Goal: Task Accomplishment & Management: Use online tool/utility

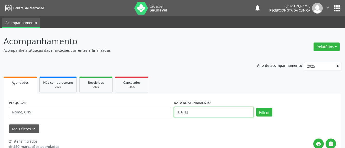
click at [181, 112] on input "[DATE]" at bounding box center [214, 112] width 80 height 10
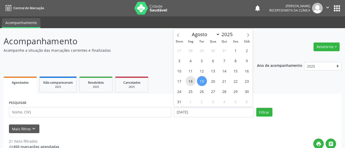
click at [189, 83] on span "18" at bounding box center [191, 81] width 10 height 10
type input "[DATE]"
click at [189, 80] on span "18" at bounding box center [191, 81] width 10 height 10
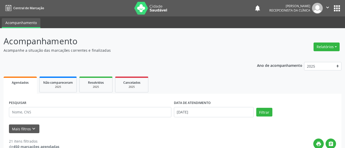
click at [189, 80] on ul "Agendados Não compareceram 2025 Resolvidos 2025 Cancelados 2025" at bounding box center [173, 84] width 338 height 18
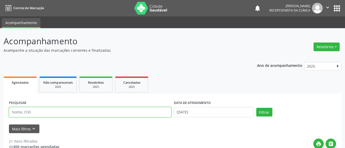
click at [31, 111] on input "text" at bounding box center [90, 112] width 162 height 10
type input "katiana"
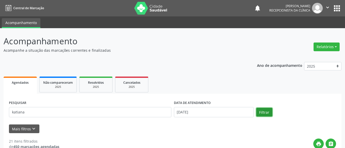
click at [259, 110] on button "Filtrar" at bounding box center [264, 112] width 16 height 9
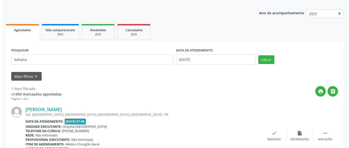
scroll to position [78, 0]
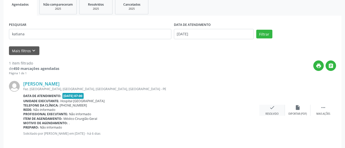
click at [266, 115] on div "Resolvido" at bounding box center [271, 114] width 13 height 4
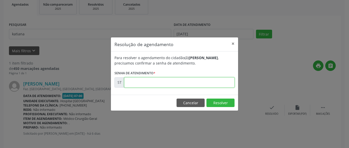
click at [211, 78] on input "text" at bounding box center [179, 82] width 110 height 10
type input "00016173"
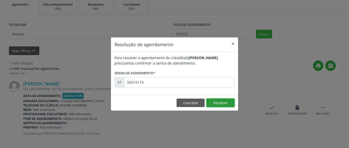
click at [219, 99] on button "Resolver" at bounding box center [221, 102] width 28 height 9
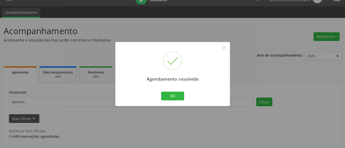
scroll to position [10, 0]
click at [167, 95] on button "Ok" at bounding box center [172, 96] width 23 height 9
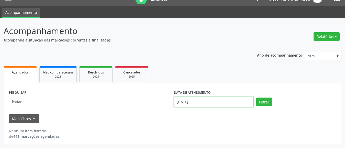
click at [180, 103] on input "[DATE]" at bounding box center [214, 102] width 80 height 10
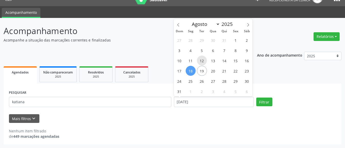
click at [203, 59] on span "12" at bounding box center [202, 60] width 10 height 10
type input "[DATE]"
click at [203, 59] on span "12" at bounding box center [202, 60] width 10 height 10
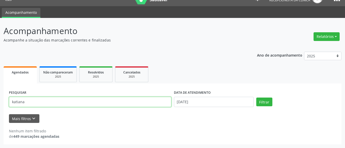
click at [72, 100] on input "katiana" at bounding box center [90, 102] width 162 height 10
type input "k"
type input "[DEMOGRAPHIC_DATA]"
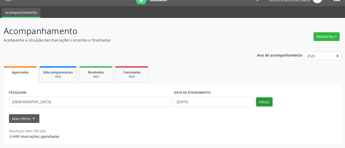
click at [257, 105] on button "Filtrar" at bounding box center [264, 101] width 16 height 9
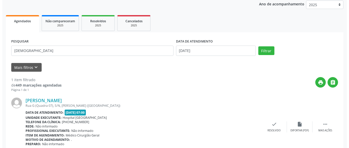
scroll to position [84, 0]
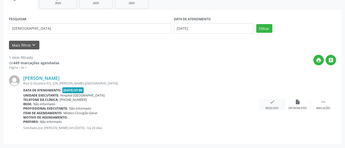
click at [266, 109] on div "Resolvido" at bounding box center [271, 108] width 13 height 4
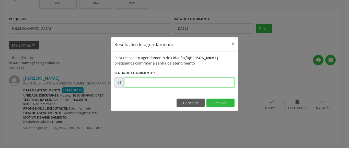
click at [216, 83] on input "text" at bounding box center [179, 82] width 110 height 10
type input "00014019"
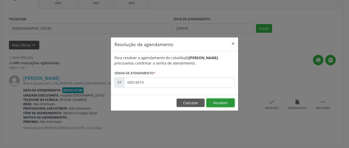
click at [221, 99] on button "Resolver" at bounding box center [221, 102] width 28 height 9
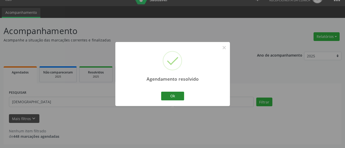
scroll to position [10, 0]
click at [178, 94] on button "Ok" at bounding box center [172, 96] width 23 height 9
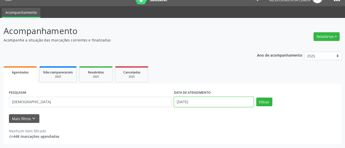
click at [182, 100] on input "[DATE]" at bounding box center [214, 102] width 80 height 10
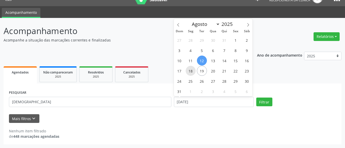
click at [191, 67] on span "18" at bounding box center [191, 71] width 10 height 10
type input "[DATE]"
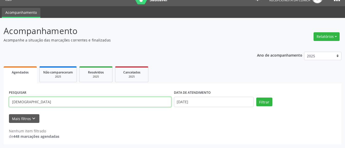
click at [76, 97] on input "[DEMOGRAPHIC_DATA]" at bounding box center [90, 102] width 162 height 10
type input "e"
type input "eveline"
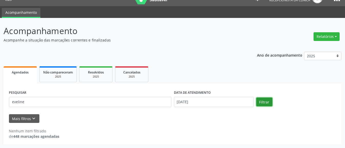
click at [261, 100] on button "Filtrar" at bounding box center [264, 101] width 16 height 9
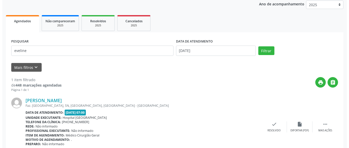
scroll to position [84, 0]
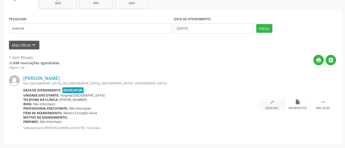
click at [264, 106] on div "check Resolvido" at bounding box center [272, 104] width 26 height 11
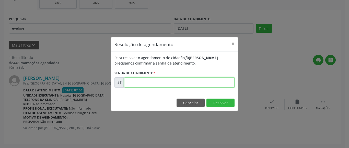
click at [129, 81] on input "text" at bounding box center [179, 82] width 110 height 10
type input "00016175"
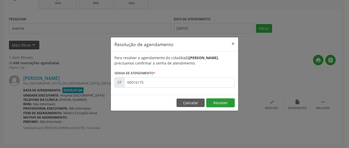
click at [230, 102] on button "Resolver" at bounding box center [221, 102] width 28 height 9
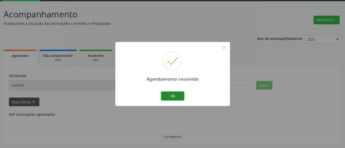
click at [172, 96] on button "Ok" at bounding box center [172, 96] width 23 height 9
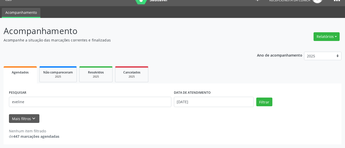
scroll to position [10, 0]
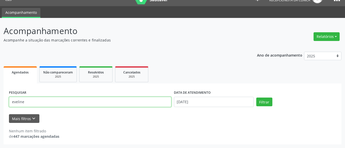
click at [124, 101] on input "eveline" at bounding box center [90, 102] width 162 height 10
type input "e"
type input "r"
type input "rebeca"
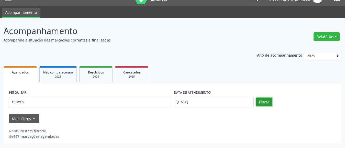
click at [261, 103] on button "Filtrar" at bounding box center [264, 101] width 16 height 9
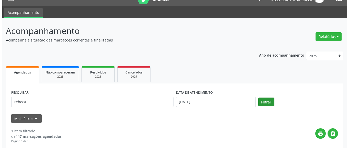
scroll to position [61, 0]
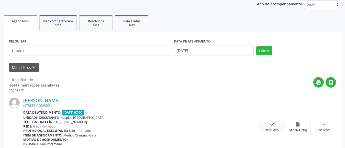
click at [269, 129] on div "Resolvido" at bounding box center [271, 131] width 13 height 4
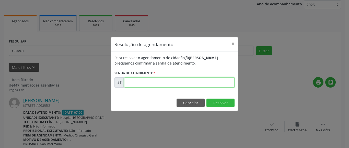
click at [132, 79] on input "text" at bounding box center [179, 82] width 110 height 10
type input "00016553"
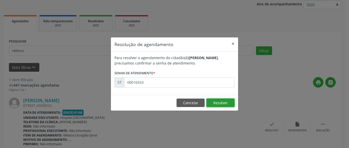
click at [225, 105] on button "Resolver" at bounding box center [221, 102] width 28 height 9
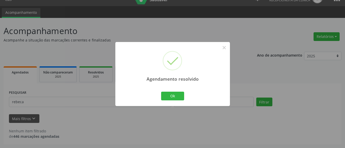
scroll to position [10, 0]
click at [166, 96] on button "Ok" at bounding box center [172, 96] width 23 height 9
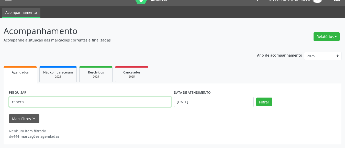
click at [23, 102] on input "rebeca" at bounding box center [90, 102] width 162 height 10
type input "r"
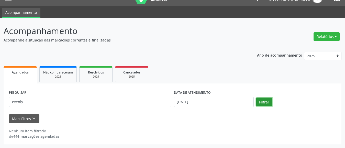
click at [258, 100] on button "Filtrar" at bounding box center [264, 101] width 16 height 9
click at [231, 124] on div "Nenhum item filtrado de 446 marcações agendadas" at bounding box center [172, 131] width 327 height 16
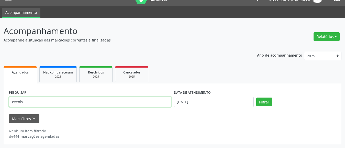
click at [30, 106] on input "evenly" at bounding box center [90, 102] width 162 height 10
type input "[PERSON_NAME]"
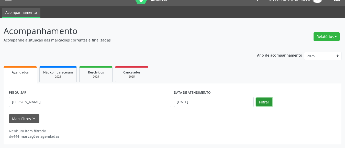
click at [266, 101] on button "Filtrar" at bounding box center [264, 101] width 16 height 9
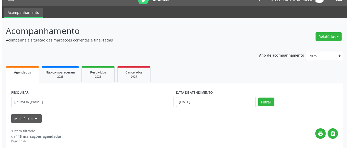
scroll to position [61, 0]
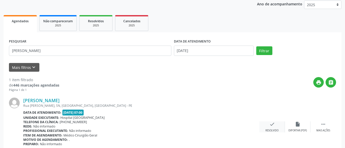
click at [275, 126] on div "check Resolvido" at bounding box center [272, 126] width 26 height 11
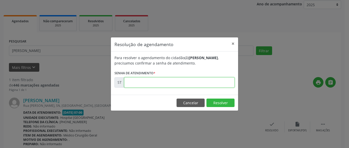
click at [197, 79] on input "text" at bounding box center [179, 82] width 110 height 10
type input "00016045"
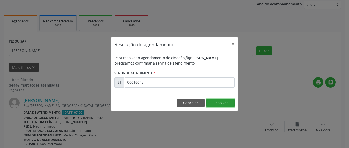
click at [211, 103] on button "Resolver" at bounding box center [221, 102] width 28 height 9
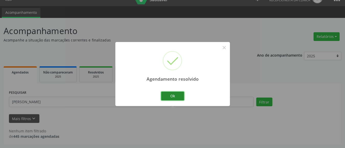
scroll to position [10, 0]
click at [175, 95] on button "Ok" at bounding box center [172, 96] width 23 height 9
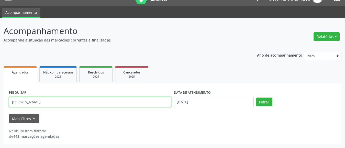
click at [118, 104] on input "[PERSON_NAME]" at bounding box center [90, 102] width 162 height 10
type input "e"
type input "[PERSON_NAME]"
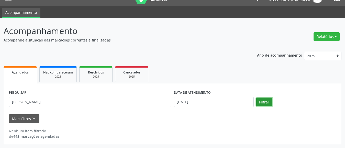
click at [266, 98] on button "Filtrar" at bounding box center [264, 101] width 16 height 9
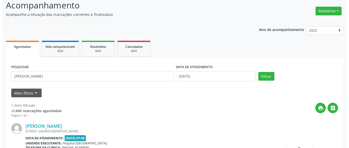
scroll to position [61, 0]
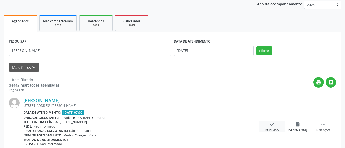
click at [271, 128] on div "check Resolvido" at bounding box center [272, 126] width 26 height 11
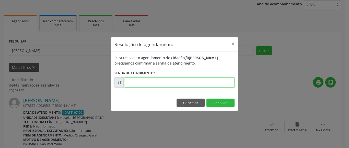
click at [147, 79] on input "text" at bounding box center [179, 82] width 110 height 10
type input "00016512"
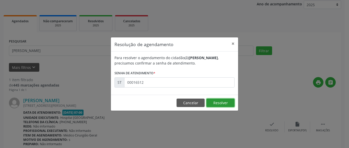
click at [229, 100] on button "Resolver" at bounding box center [221, 102] width 28 height 9
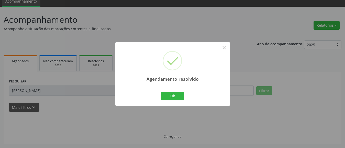
scroll to position [27, 0]
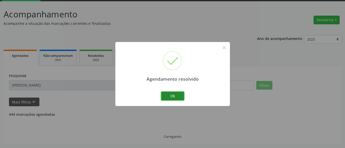
click at [176, 95] on button "Ok" at bounding box center [172, 96] width 23 height 9
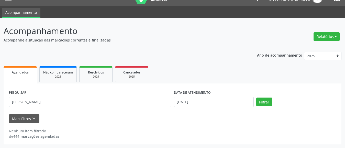
scroll to position [10, 0]
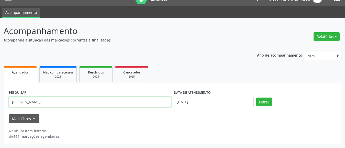
click at [40, 98] on input "[PERSON_NAME]" at bounding box center [90, 102] width 162 height 10
type input "m"
type input "[PERSON_NAME]"
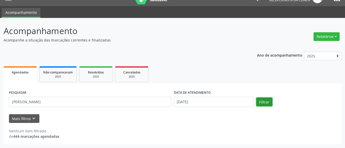
click at [263, 102] on button "Filtrar" at bounding box center [264, 101] width 16 height 9
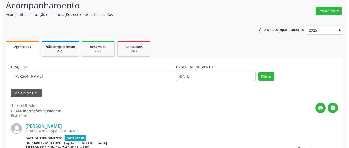
scroll to position [61, 0]
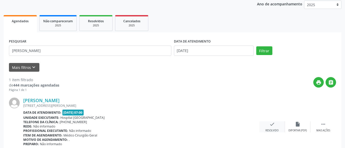
click at [269, 124] on icon "check" at bounding box center [272, 124] width 6 height 6
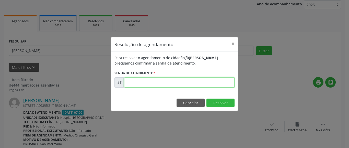
click at [159, 84] on input "text" at bounding box center [179, 82] width 110 height 10
type input "00016164"
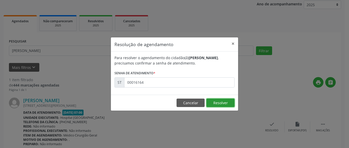
click at [219, 104] on button "Resolver" at bounding box center [221, 102] width 28 height 9
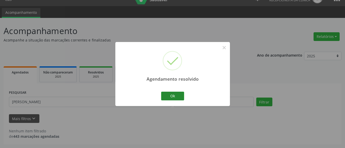
scroll to position [10, 0]
click at [175, 92] on button "Ok" at bounding box center [172, 96] width 23 height 9
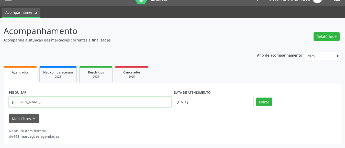
click at [160, 101] on input "[PERSON_NAME]" at bounding box center [90, 102] width 162 height 10
type input "a"
type input "raiane"
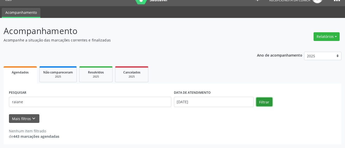
click at [262, 101] on button "Filtrar" at bounding box center [264, 101] width 16 height 9
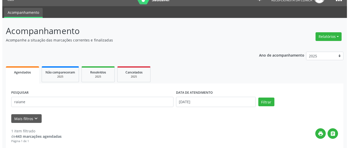
scroll to position [61, 0]
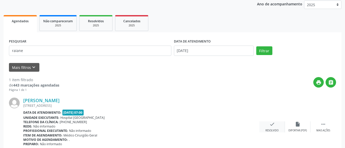
click at [271, 129] on div "Resolvido" at bounding box center [271, 131] width 13 height 4
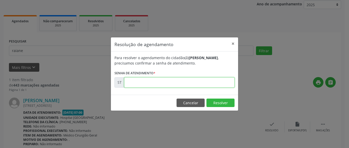
click at [128, 81] on input "text" at bounding box center [179, 82] width 110 height 10
type input "00015979"
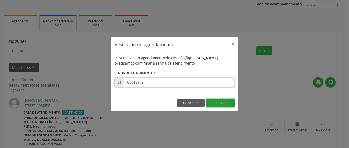
click at [209, 103] on button "Resolver" at bounding box center [221, 102] width 28 height 9
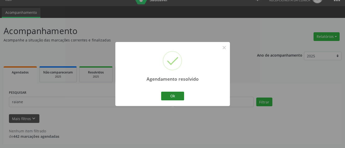
scroll to position [10, 0]
click at [172, 96] on button "Ok" at bounding box center [172, 96] width 23 height 9
click at [172, 96] on div "Agendamento resolvido × Ok Cancel" at bounding box center [172, 74] width 115 height 64
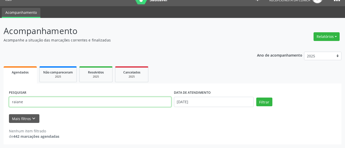
drag, startPoint x: 33, startPoint y: 104, endPoint x: 7, endPoint y: 107, distance: 25.5
click at [7, 107] on div "PESQUISAR raiane DATA DE ATENDIMENTO [DATE] Filtrar UNIDADE DE REFERÊNCIA Selec…" at bounding box center [173, 113] width 338 height 61
type input "valeria"
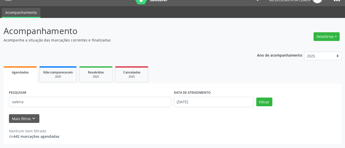
click at [265, 109] on div "PESQUISAR valeria DATA DE ATENDIMENTO [DATE] Filtrar" at bounding box center [173, 100] width 330 height 22
click at [265, 104] on button "Filtrar" at bounding box center [264, 101] width 16 height 9
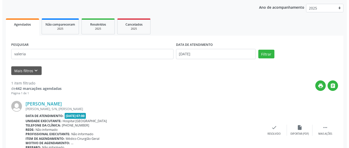
scroll to position [84, 0]
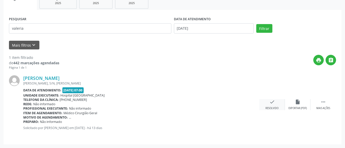
click at [275, 104] on div "check Resolvido" at bounding box center [272, 104] width 26 height 11
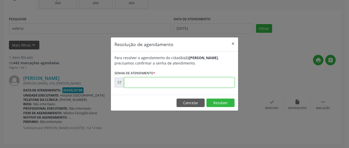
click at [177, 78] on input "text" at bounding box center [179, 82] width 110 height 10
type input "00015262"
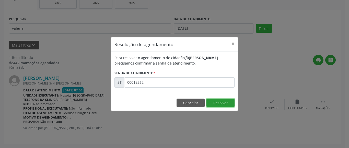
click at [222, 105] on button "Resolver" at bounding box center [221, 102] width 28 height 9
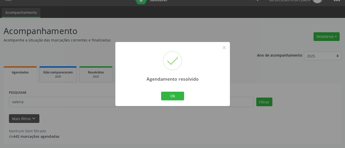
scroll to position [10, 0]
click at [175, 96] on button "Ok" at bounding box center [172, 96] width 23 height 9
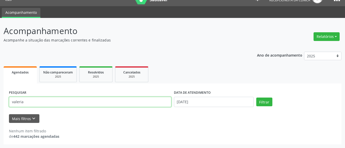
drag, startPoint x: 24, startPoint y: 101, endPoint x: 10, endPoint y: 102, distance: 13.6
click at [10, 102] on input "valeria" at bounding box center [90, 102] width 162 height 10
click at [26, 102] on input "valeria" at bounding box center [90, 102] width 162 height 10
type input "v"
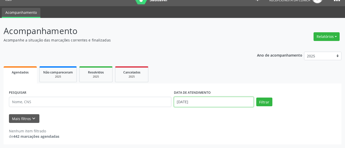
click at [179, 103] on input "[DATE]" at bounding box center [214, 102] width 80 height 10
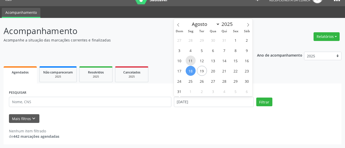
click at [191, 60] on span "11" at bounding box center [191, 60] width 10 height 10
type input "[DATE]"
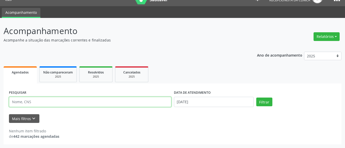
click at [102, 105] on input "text" at bounding box center [90, 102] width 162 height 10
click at [102, 102] on input "text" at bounding box center [90, 102] width 162 height 10
type input "[PERSON_NAME]"
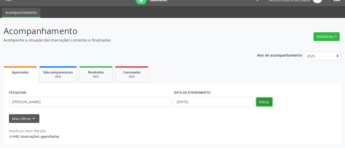
click at [260, 104] on button "Filtrar" at bounding box center [264, 101] width 16 height 9
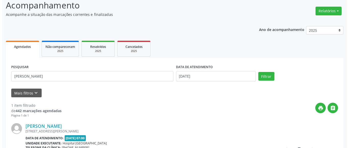
scroll to position [61, 0]
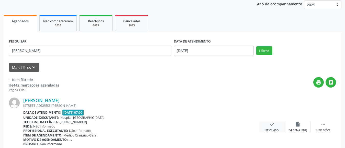
click at [270, 128] on div "check Resolvido" at bounding box center [272, 126] width 26 height 11
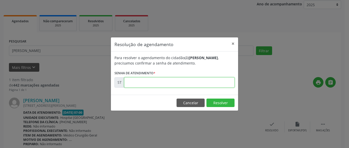
click at [212, 82] on input "text" at bounding box center [179, 82] width 110 height 10
type input "00015209"
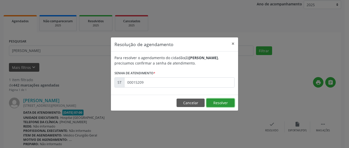
click at [225, 99] on button "Resolver" at bounding box center [221, 102] width 28 height 9
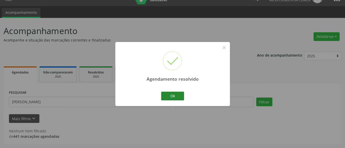
scroll to position [10, 0]
click at [176, 97] on button "Ok" at bounding box center [172, 96] width 23 height 9
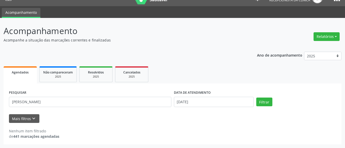
click at [142, 112] on form "PESQUISAR [PERSON_NAME] DATA DE ATENDIMENTO [DATE] Filtrar UNIDADE DE REFERÊNCI…" at bounding box center [172, 106] width 327 height 34
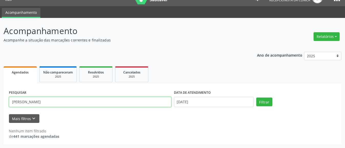
drag, startPoint x: 139, startPoint y: 99, endPoint x: 5, endPoint y: 97, distance: 134.0
click at [6, 97] on div "PESQUISAR [PERSON_NAME] DATA DE ATENDIMENTO [DATE] Filtrar UNIDADE DE REFERÊNCI…" at bounding box center [173, 113] width 338 height 61
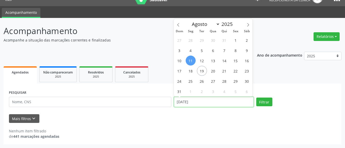
click at [178, 101] on input "[DATE]" at bounding box center [214, 102] width 80 height 10
click at [188, 72] on span "18" at bounding box center [191, 71] width 10 height 10
type input "[DATE]"
click span "18"
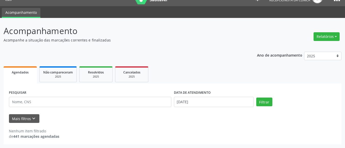
click at [107, 96] on div "PESQUISAR" at bounding box center [90, 100] width 165 height 22
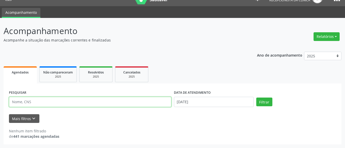
click at [95, 105] on input "text" at bounding box center [90, 102] width 162 height 10
type input "zoraia"
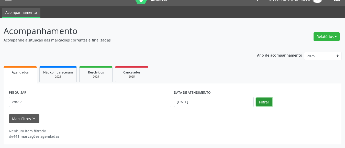
click at [260, 102] on button "Filtrar" at bounding box center [264, 101] width 16 height 9
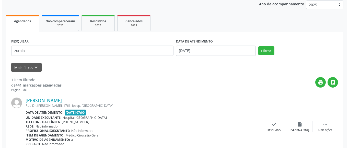
scroll to position [84, 0]
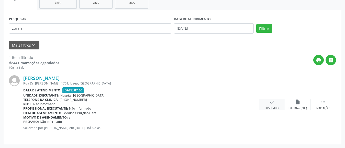
click at [276, 106] on div "Resolvido" at bounding box center [271, 108] width 13 height 4
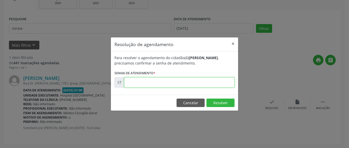
click at [157, 82] on input "text" at bounding box center [179, 82] width 110 height 10
type input "00016061"
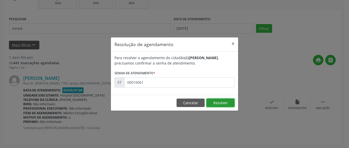
click at [227, 104] on button "Resolver" at bounding box center [221, 102] width 28 height 9
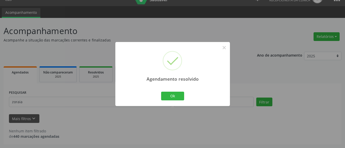
scroll to position [10, 0]
click at [180, 92] on button "Ok" at bounding box center [172, 96] width 23 height 9
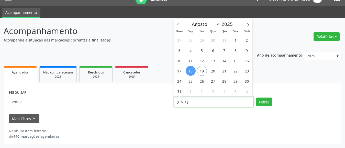
click at [179, 103] on input "[DATE]" at bounding box center [214, 102] width 80 height 10
click at [205, 63] on span "12" at bounding box center [202, 60] width 10 height 10
type input "[DATE]"
click at [205, 63] on span "12" at bounding box center [202, 60] width 10 height 10
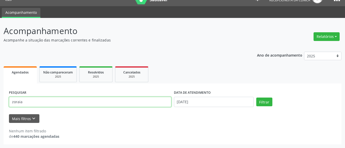
click at [54, 105] on input "zoraia" at bounding box center [90, 102] width 162 height 10
drag, startPoint x: 54, startPoint y: 105, endPoint x: 5, endPoint y: 102, distance: 49.2
click at [5, 102] on div "PESQUISAR zoraia DATA DE ATENDIMENTO [DATE] Filtrar UNIDADE DE REFERÊNCIA Selec…" at bounding box center [173, 113] width 338 height 61
type input "[PERSON_NAME]"
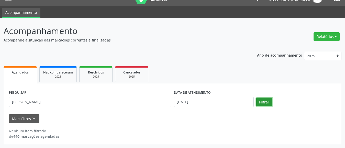
click at [258, 101] on button "Filtrar" at bounding box center [264, 101] width 16 height 9
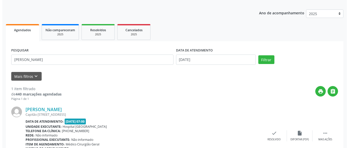
scroll to position [78, 0]
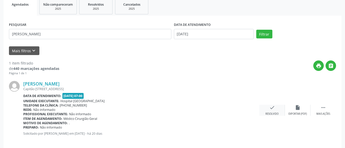
click at [269, 113] on div "Resolvido" at bounding box center [271, 114] width 13 height 4
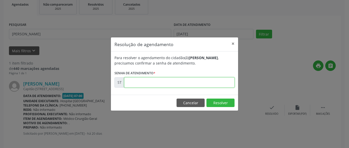
click at [153, 80] on input "text" at bounding box center [179, 82] width 110 height 10
type input "00013822"
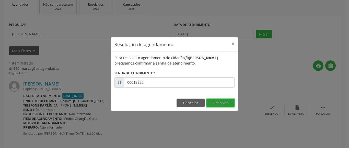
click at [219, 99] on button "Resolver" at bounding box center [221, 102] width 28 height 9
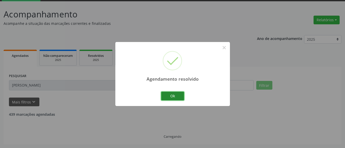
click at [167, 92] on button "Ok" at bounding box center [172, 96] width 23 height 9
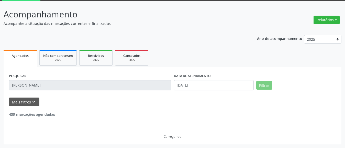
scroll to position [10, 0]
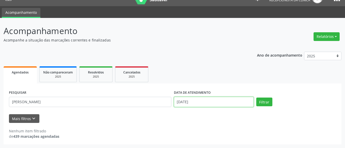
click at [191, 101] on input "[DATE]" at bounding box center [214, 102] width 80 height 10
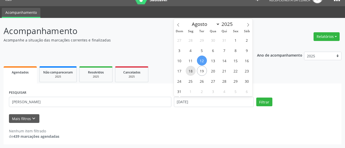
click at [193, 71] on span "18" at bounding box center [191, 71] width 10 height 10
type input "[DATE]"
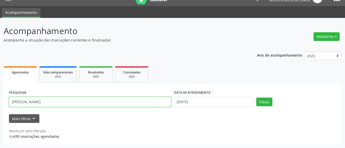
click at [112, 102] on input "[PERSON_NAME]" at bounding box center [90, 102] width 162 height 10
type input "m"
type input "vandelcio"
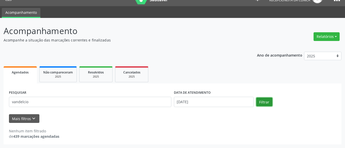
click at [264, 102] on button "Filtrar" at bounding box center [264, 101] width 16 height 9
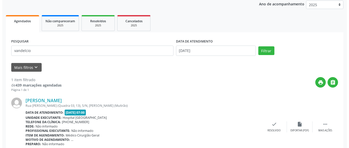
scroll to position [84, 0]
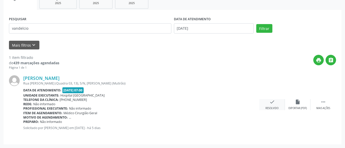
click at [269, 101] on icon "check" at bounding box center [272, 102] width 6 height 6
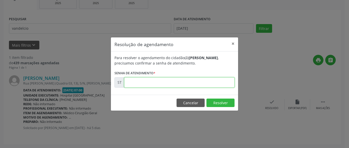
click at [178, 79] on input "text" at bounding box center [179, 82] width 110 height 10
type input "00016276"
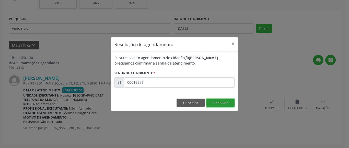
click at [214, 101] on button "Resolver" at bounding box center [221, 102] width 28 height 9
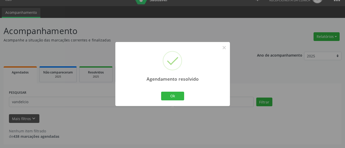
scroll to position [10, 0]
click at [166, 93] on button "Ok" at bounding box center [172, 96] width 23 height 9
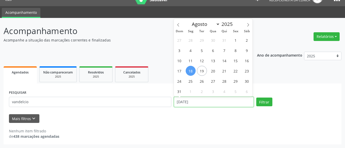
click at [193, 102] on input "[DATE]" at bounding box center [214, 102] width 80 height 10
click at [189, 61] on span "11" at bounding box center [191, 60] width 10 height 10
type input "[DATE]"
click at [189, 61] on span "11" at bounding box center [191, 60] width 10 height 10
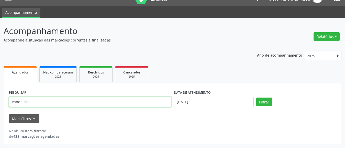
drag, startPoint x: 32, startPoint y: 101, endPoint x: 27, endPoint y: 101, distance: 4.9
click at [28, 101] on input "vandelcio" at bounding box center [90, 102] width 162 height 10
drag, startPoint x: 27, startPoint y: 101, endPoint x: 12, endPoint y: 101, distance: 15.1
click at [12, 101] on input "vandelcio" at bounding box center [90, 102] width 162 height 10
type input "hercules"
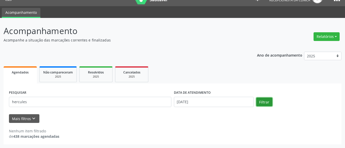
click at [257, 101] on button "Filtrar" at bounding box center [264, 101] width 16 height 9
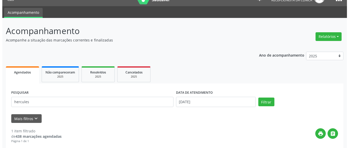
scroll to position [61, 0]
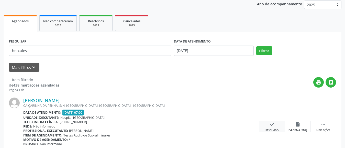
click at [271, 128] on div "check Resolvido" at bounding box center [272, 126] width 26 height 11
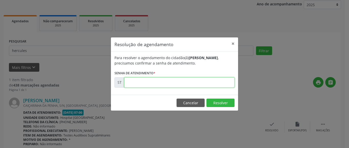
click at [147, 82] on input "text" at bounding box center [179, 82] width 110 height 10
type input "00013356"
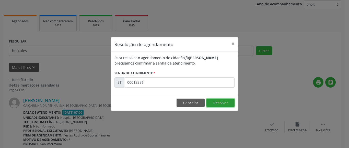
click at [225, 101] on button "Resolver" at bounding box center [221, 102] width 28 height 9
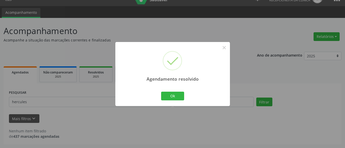
scroll to position [10, 0]
click at [171, 93] on button "Ok" at bounding box center [172, 96] width 23 height 9
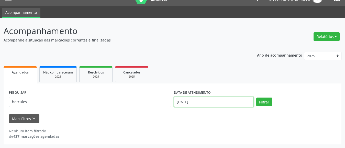
click at [179, 100] on input "[DATE]" at bounding box center [214, 102] width 80 height 10
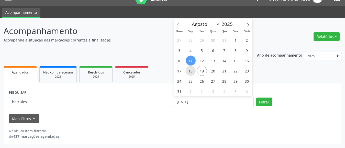
click at [189, 72] on span "18" at bounding box center [191, 71] width 10 height 10
type input "[DATE]"
click at [189, 72] on span "18" at bounding box center [191, 71] width 10 height 10
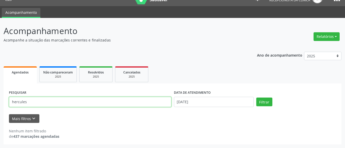
click at [128, 99] on input "hercules" at bounding box center [90, 102] width 162 height 10
type input "h"
type input "[PERSON_NAME]"
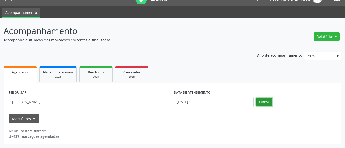
click at [268, 105] on button "Filtrar" at bounding box center [264, 101] width 16 height 9
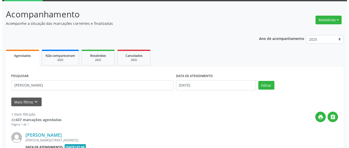
scroll to position [78, 0]
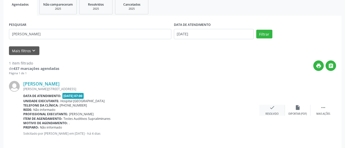
click at [267, 112] on div "Resolvido" at bounding box center [271, 114] width 13 height 4
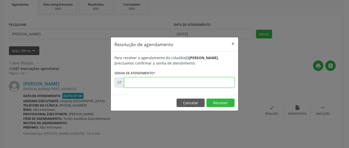
click at [168, 84] on input "text" at bounding box center [179, 82] width 110 height 10
type input "00016466"
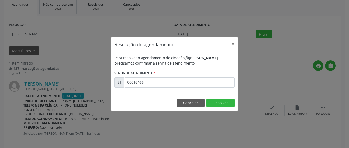
click at [216, 107] on footer "Cancelar Resolver" at bounding box center [174, 103] width 127 height 16
click at [216, 103] on button "Resolver" at bounding box center [221, 102] width 28 height 9
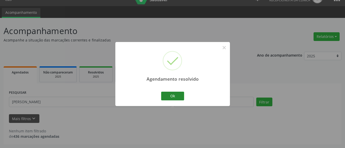
scroll to position [10, 0]
click at [175, 94] on button "Ok" at bounding box center [172, 96] width 23 height 9
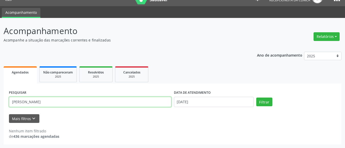
drag, startPoint x: 33, startPoint y: 103, endPoint x: 0, endPoint y: 97, distance: 33.3
click at [0, 97] on div "Acompanhamento Acompanhe a situação das marcações correntes e finalizadas Relat…" at bounding box center [172, 83] width 345 height 130
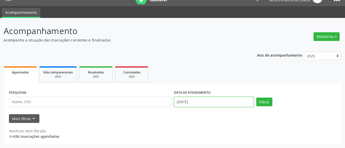
click at [184, 97] on input "[DATE]" at bounding box center [214, 102] width 80 height 10
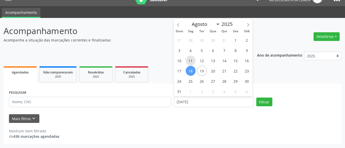
click at [190, 62] on span "11" at bounding box center [191, 60] width 10 height 10
type input "[DATE]"
click at [190, 62] on span "11" at bounding box center [191, 60] width 10 height 10
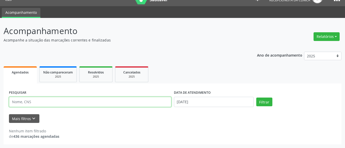
click at [150, 103] on input "text" at bounding box center [90, 102] width 162 height 10
type input "[PERSON_NAME]"
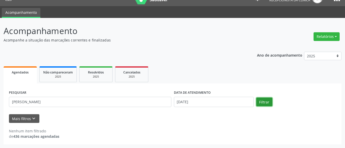
click at [264, 101] on button "Filtrar" at bounding box center [264, 101] width 16 height 9
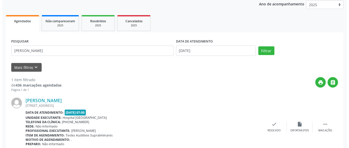
scroll to position [84, 0]
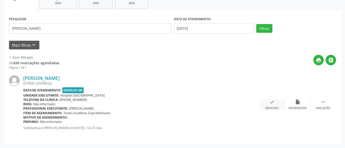
click at [273, 105] on div "check Resolvido" at bounding box center [272, 104] width 26 height 11
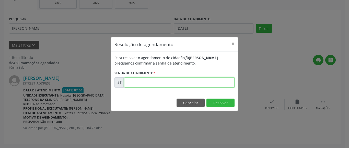
click at [187, 86] on input "text" at bounding box center [179, 82] width 110 height 10
type input "00012009"
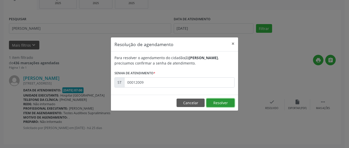
click at [210, 103] on button "Resolver" at bounding box center [221, 102] width 28 height 9
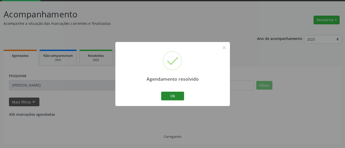
scroll to position [10, 0]
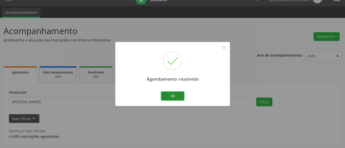
click at [166, 96] on button "Ok" at bounding box center [172, 96] width 23 height 9
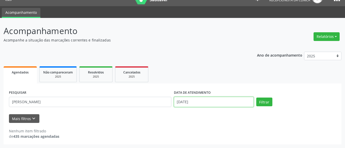
click at [184, 103] on input "[DATE]" at bounding box center [214, 102] width 80 height 10
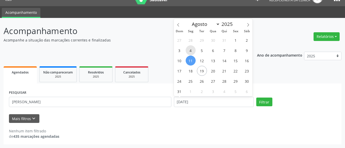
click at [191, 50] on span "4" at bounding box center [191, 50] width 10 height 10
type input "[DATE]"
click at [191, 50] on span "4" at bounding box center [191, 50] width 10 height 10
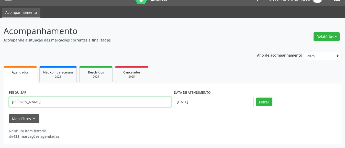
click at [140, 103] on input "[PERSON_NAME]" at bounding box center [90, 102] width 162 height 10
type input "r"
type input "[PERSON_NAME]"
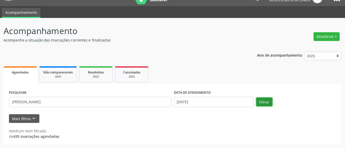
click at [259, 103] on button "Filtrar" at bounding box center [264, 101] width 16 height 9
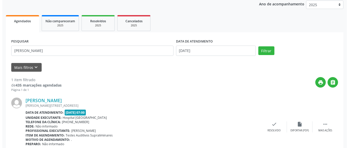
scroll to position [84, 0]
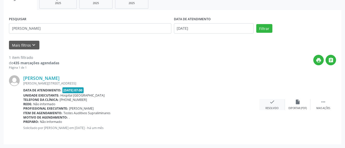
click at [272, 106] on div "Resolvido" at bounding box center [271, 108] width 13 height 4
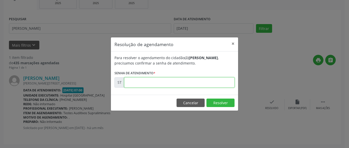
click at [194, 83] on input "text" at bounding box center [179, 82] width 110 height 10
type input "00010910"
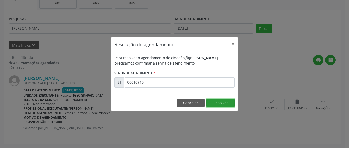
click at [224, 102] on button "Resolver" at bounding box center [221, 102] width 28 height 9
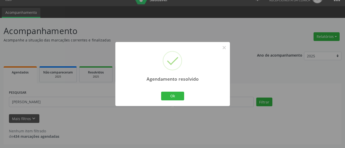
scroll to position [10, 0]
click at [173, 96] on button "Ok" at bounding box center [172, 96] width 23 height 9
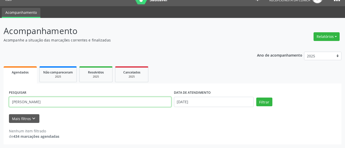
click at [150, 104] on input "[PERSON_NAME]" at bounding box center [90, 102] width 162 height 10
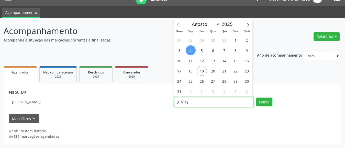
click at [224, 98] on input "[DATE]" at bounding box center [214, 102] width 80 height 10
click at [189, 61] on span "11" at bounding box center [191, 60] width 10 height 10
type input "[DATE]"
click at [189, 61] on span "11" at bounding box center [191, 60] width 10 height 10
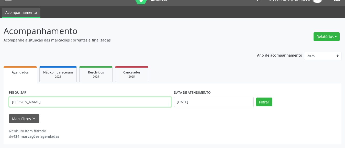
click at [159, 104] on input "[PERSON_NAME]" at bounding box center [90, 102] width 162 height 10
type input "t"
type input "[PERSON_NAME]"
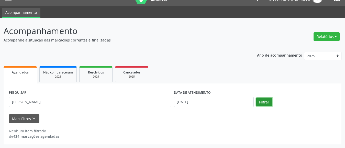
click at [269, 101] on button "Filtrar" at bounding box center [264, 101] width 16 height 9
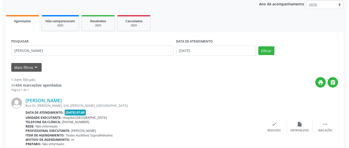
scroll to position [84, 0]
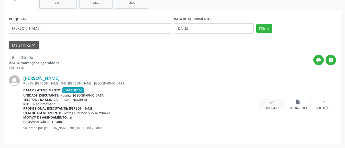
click at [270, 103] on icon "check" at bounding box center [272, 102] width 6 height 6
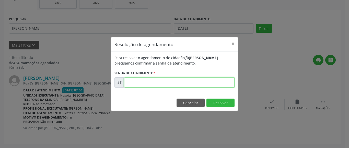
click at [150, 84] on input "text" at bounding box center [179, 82] width 110 height 10
type input "00013644"
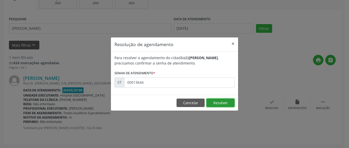
click at [230, 103] on button "Resolver" at bounding box center [221, 102] width 28 height 9
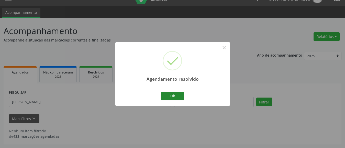
scroll to position [10, 0]
click at [171, 96] on button "Ok" at bounding box center [172, 96] width 23 height 9
